Goal: Book appointment/travel/reservation

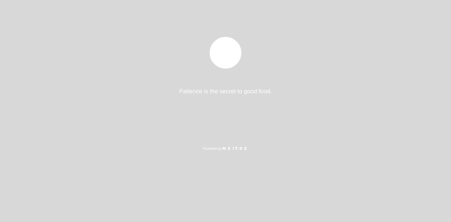
select select "es"
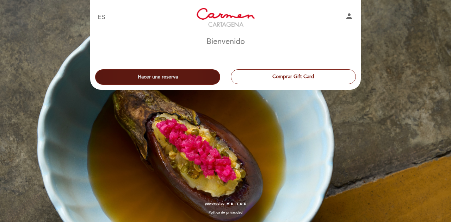
click at [163, 73] on button "Hacer una reserva" at bounding box center [157, 76] width 125 height 15
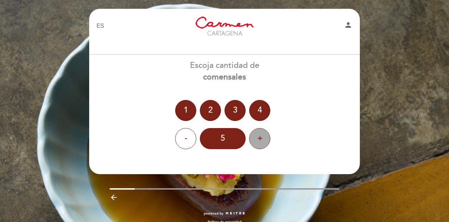
click at [259, 144] on div "+" at bounding box center [259, 138] width 21 height 21
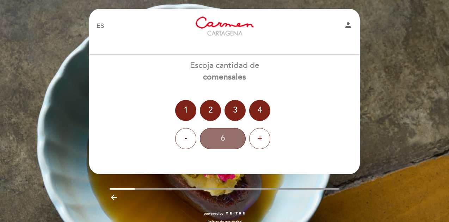
click at [220, 139] on div "6" at bounding box center [223, 138] width 46 height 21
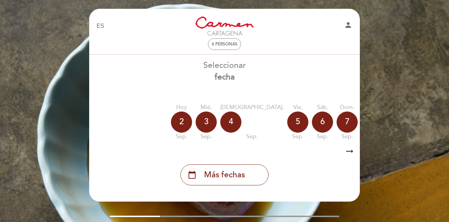
click at [347, 153] on icon "arrow_right_alt" at bounding box center [349, 151] width 11 height 15
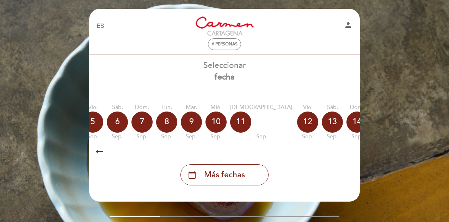
scroll to position [0, 205]
click at [420, 115] on div "calendar_today" at bounding box center [430, 122] width 21 height 21
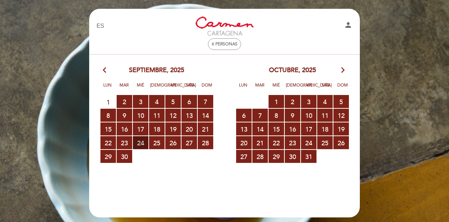
click at [141, 144] on span "24 RESERVAS DISPONIBLES" at bounding box center [140, 142] width 15 height 13
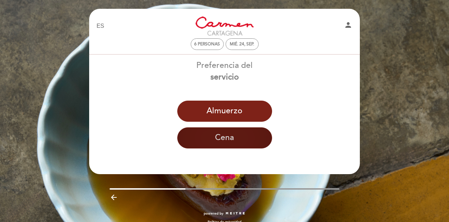
click at [199, 144] on button "Cena" at bounding box center [224, 138] width 95 height 21
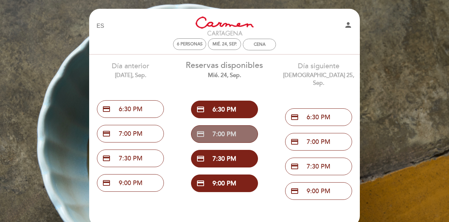
click at [220, 130] on button "credit_card 7:00 PM" at bounding box center [224, 134] width 67 height 18
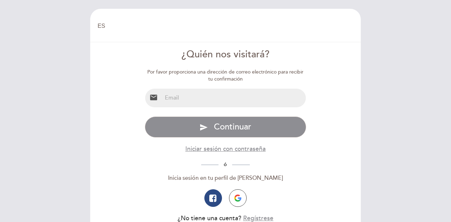
select select "es"
click at [178, 101] on input "email" at bounding box center [234, 98] width 144 height 19
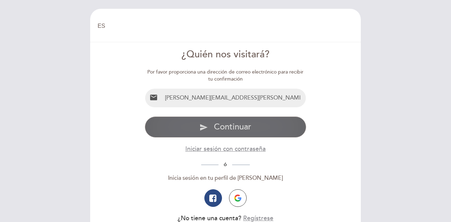
type input "valeria.sandoval@alianzateam.com"
click at [195, 123] on button "send Continuar" at bounding box center [226, 127] width 162 height 21
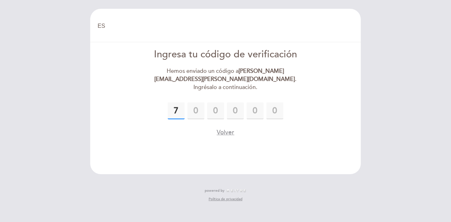
type input "7"
type input "1"
type input "3"
type input "0"
type input "2"
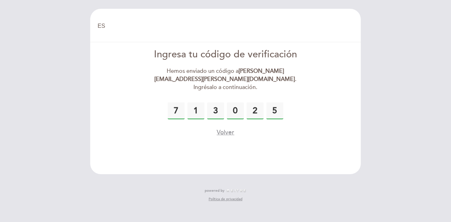
type input "5"
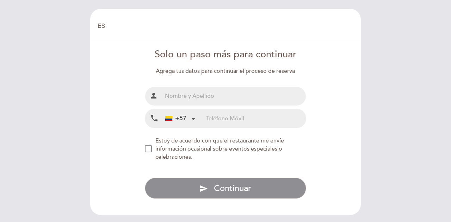
click at [200, 101] on input "text" at bounding box center [234, 96] width 144 height 19
type input "VALERIA"
click at [214, 114] on input "tel" at bounding box center [256, 118] width 100 height 19
type input "S"
drag, startPoint x: 206, startPoint y: 88, endPoint x: 208, endPoint y: 94, distance: 5.8
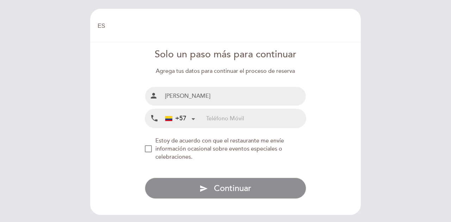
click at [208, 91] on input "VALERIA" at bounding box center [234, 96] width 144 height 19
type input "VALERIA SANDOVAL"
click at [212, 122] on input "tel" at bounding box center [256, 118] width 100 height 19
type input "3123597097"
click at [151, 145] on div "NEW_MODAL_AGREE_RESTAURANT_SEND_OCCASIONAL_INFO" at bounding box center [148, 148] width 7 height 7
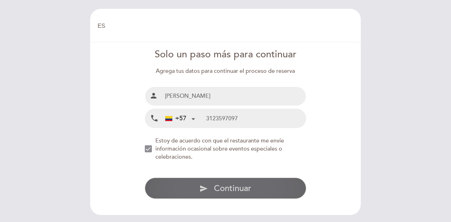
click at [206, 195] on button "send Continuar" at bounding box center [226, 188] width 162 height 21
